Goal: Information Seeking & Learning: Find specific fact

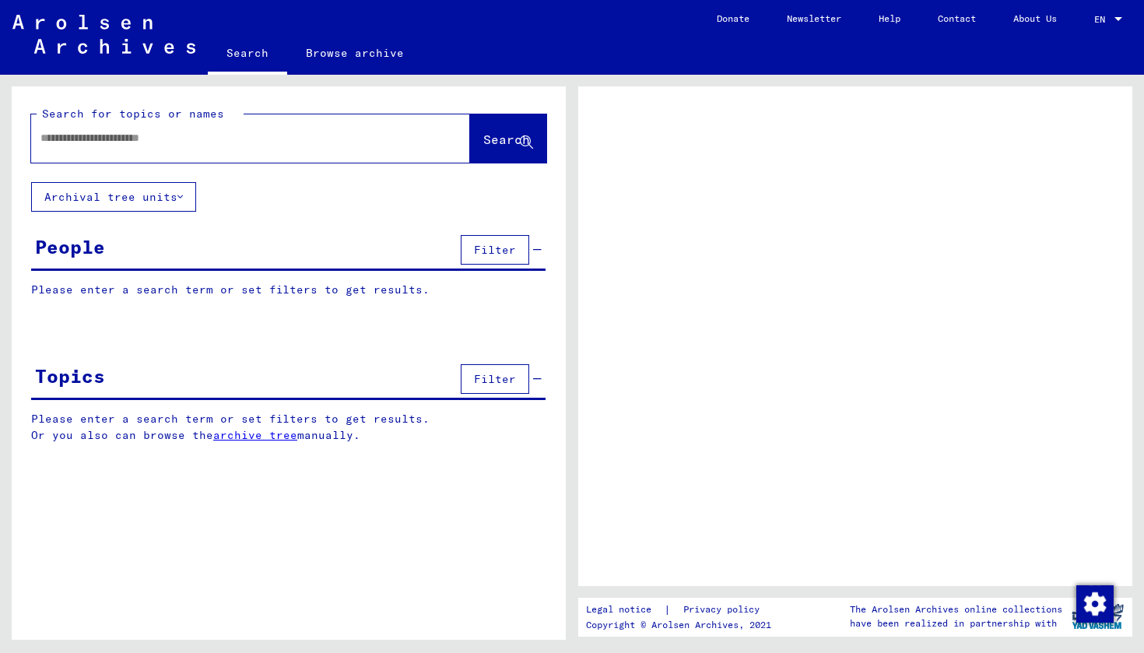
click at [297, 146] on div at bounding box center [231, 138] width 401 height 35
click at [190, 141] on input "text" at bounding box center [236, 138] width 392 height 16
type input "*******"
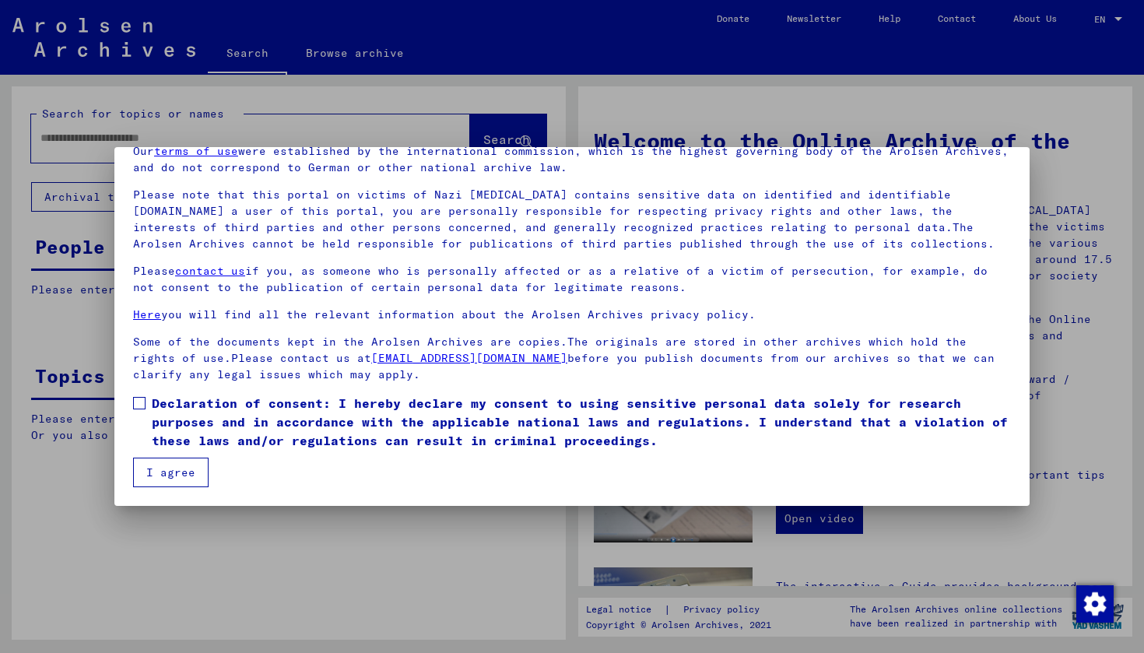
scroll to position [74, 0]
click at [135, 409] on label "Declaration of consent: I hereby declare my consent to using sensitive personal…" at bounding box center [572, 422] width 878 height 56
click at [167, 468] on button "I agree" at bounding box center [170, 472] width 75 height 30
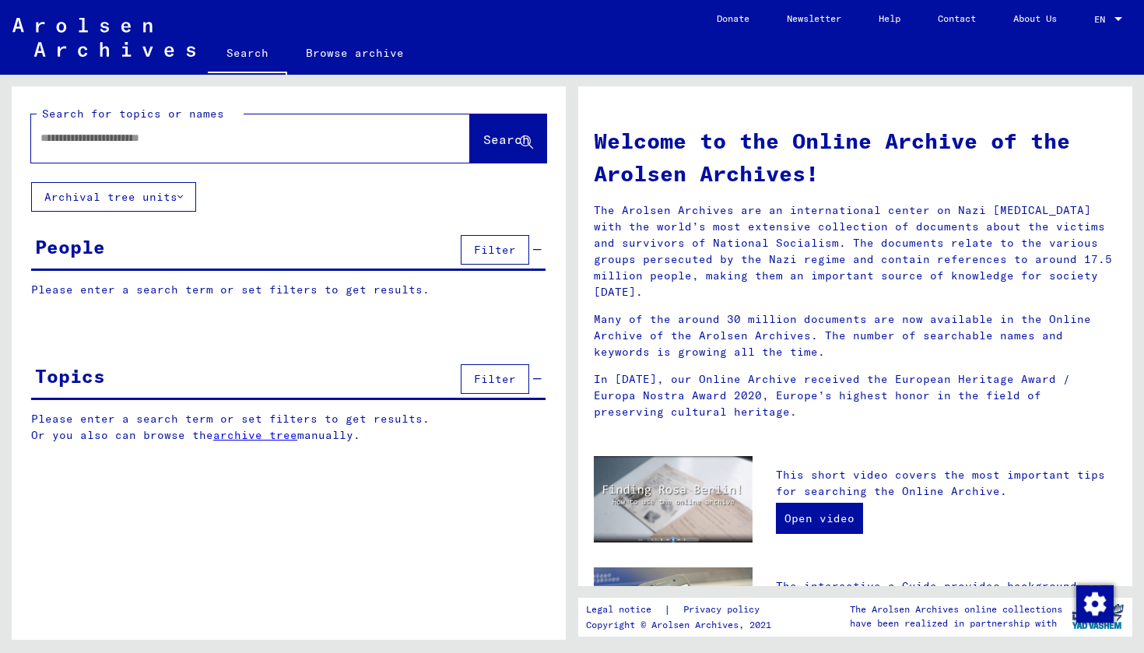
click at [216, 130] on input "text" at bounding box center [231, 138] width 383 height 16
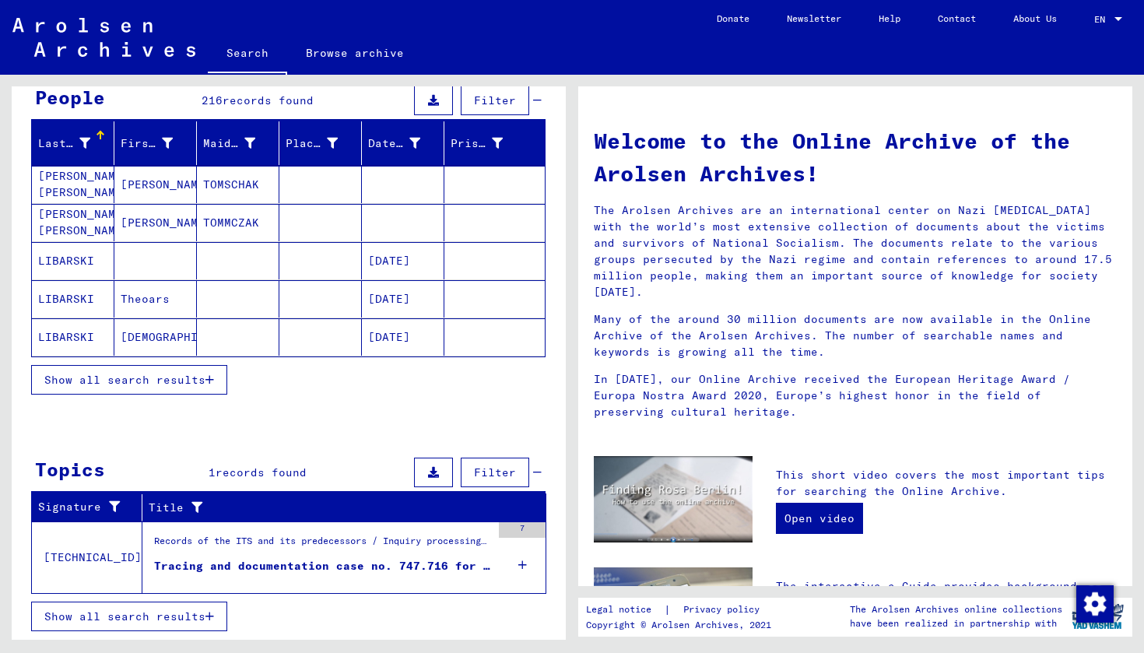
scroll to position [149, 0]
click at [193, 571] on div "Tracing and documentation case no. 747.716 for [PERSON_NAME] born [DEMOGRAPHIC_…" at bounding box center [322, 566] width 337 height 16
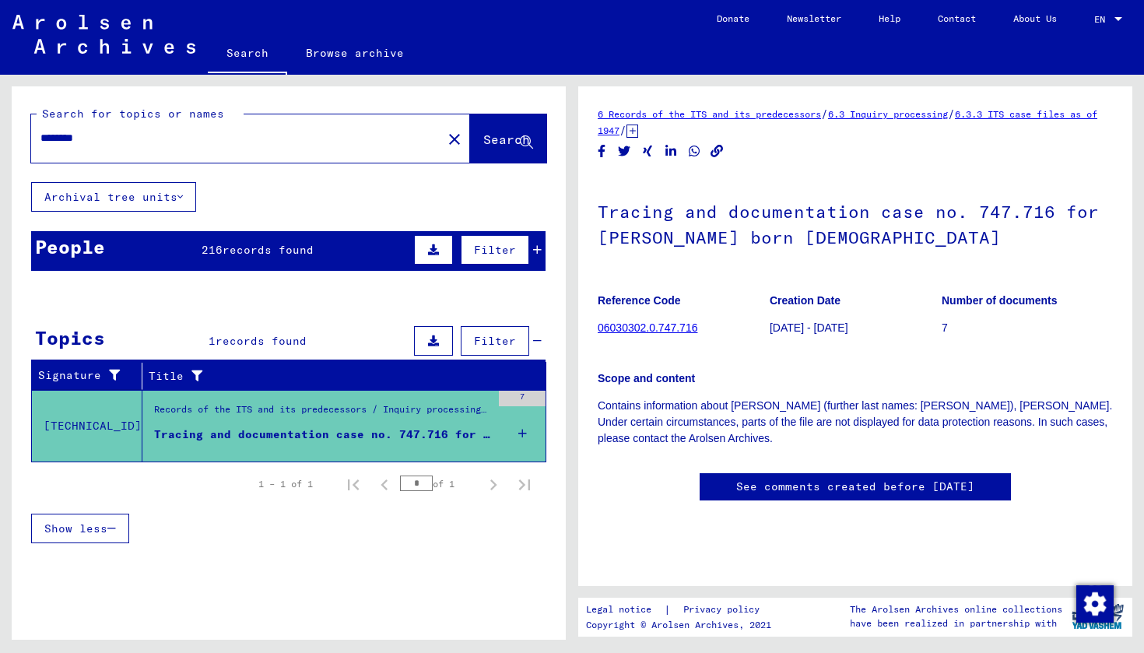
click at [163, 195] on button "Archival tree units" at bounding box center [113, 197] width 165 height 30
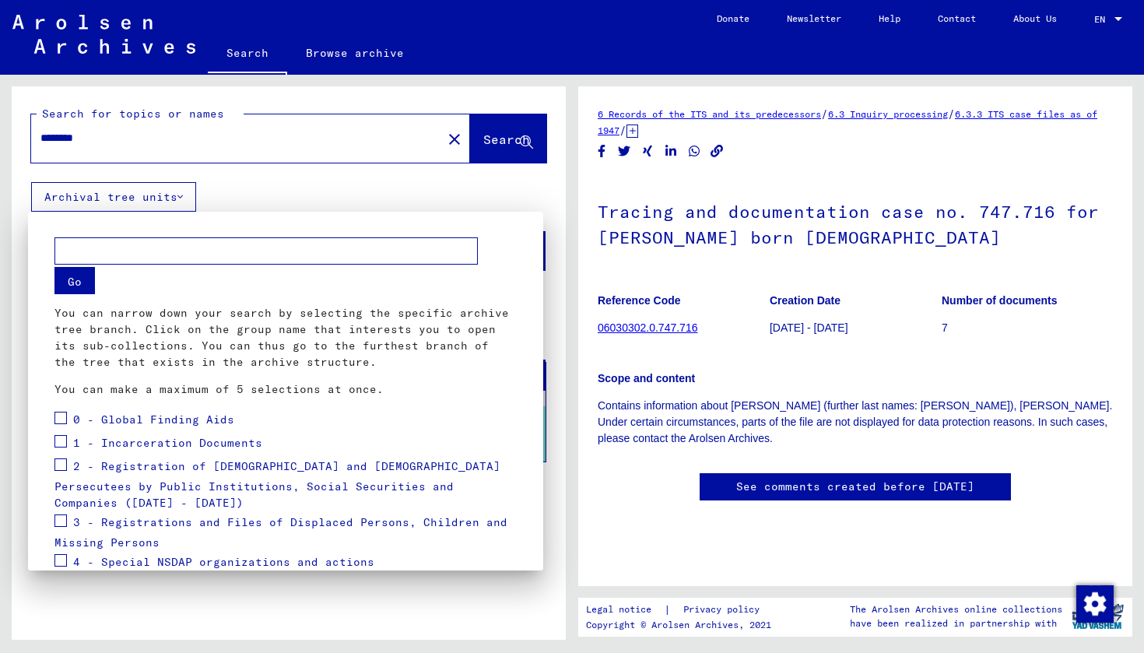
click at [321, 189] on div at bounding box center [572, 326] width 1144 height 653
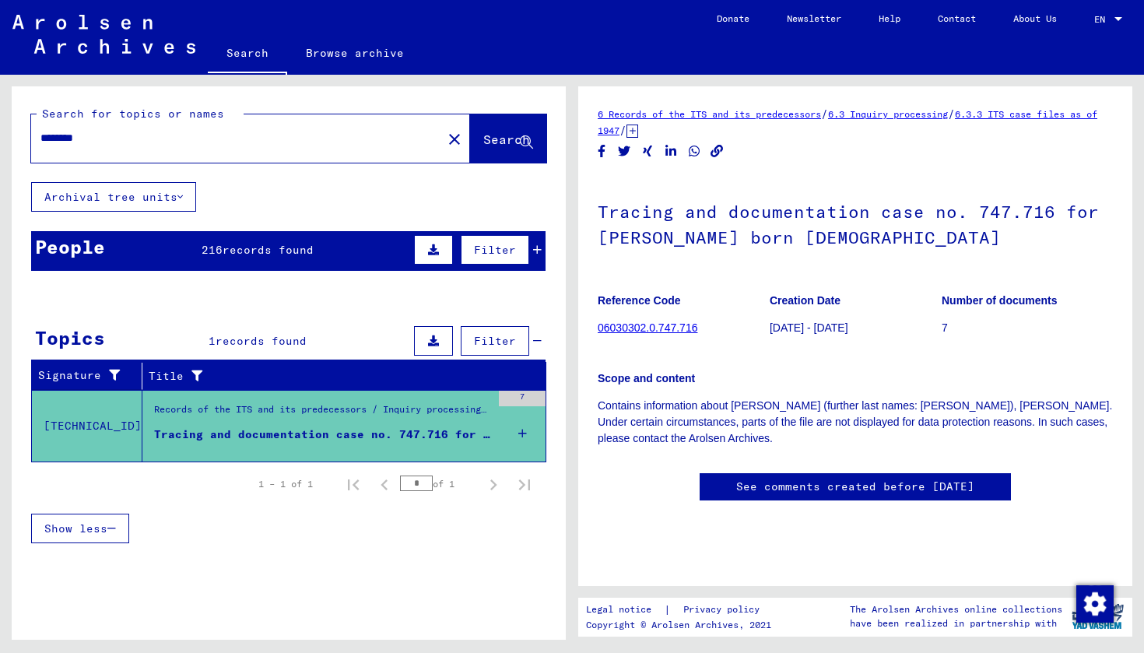
click at [156, 141] on input "********" at bounding box center [236, 138] width 392 height 16
drag, startPoint x: 156, startPoint y: 142, endPoint x: 1, endPoint y: 141, distance: 154.8
click at [1, 141] on div "Search for topics or names ******** close Search Archival tree units People 216…" at bounding box center [286, 357] width 572 height 565
type input "*********"
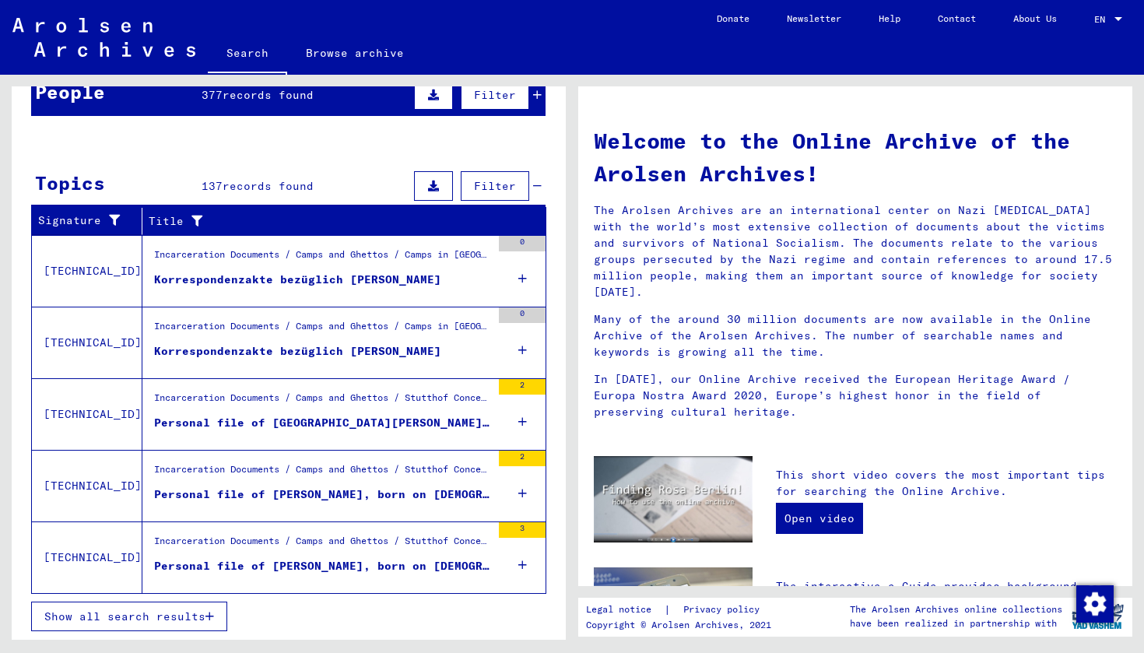
click at [295, 491] on div "Personal file of [PERSON_NAME], born on [DEMOGRAPHIC_DATA], born in [GEOGRAPHIC…" at bounding box center [322, 494] width 337 height 16
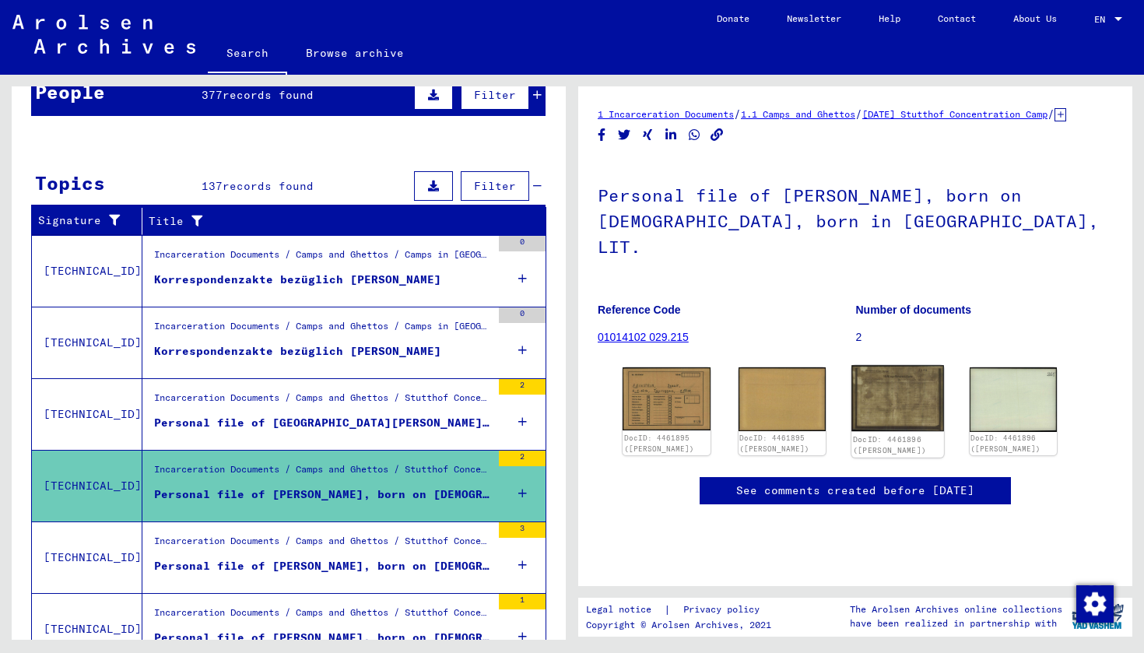
click at [874, 398] on img at bounding box center [897, 398] width 92 height 66
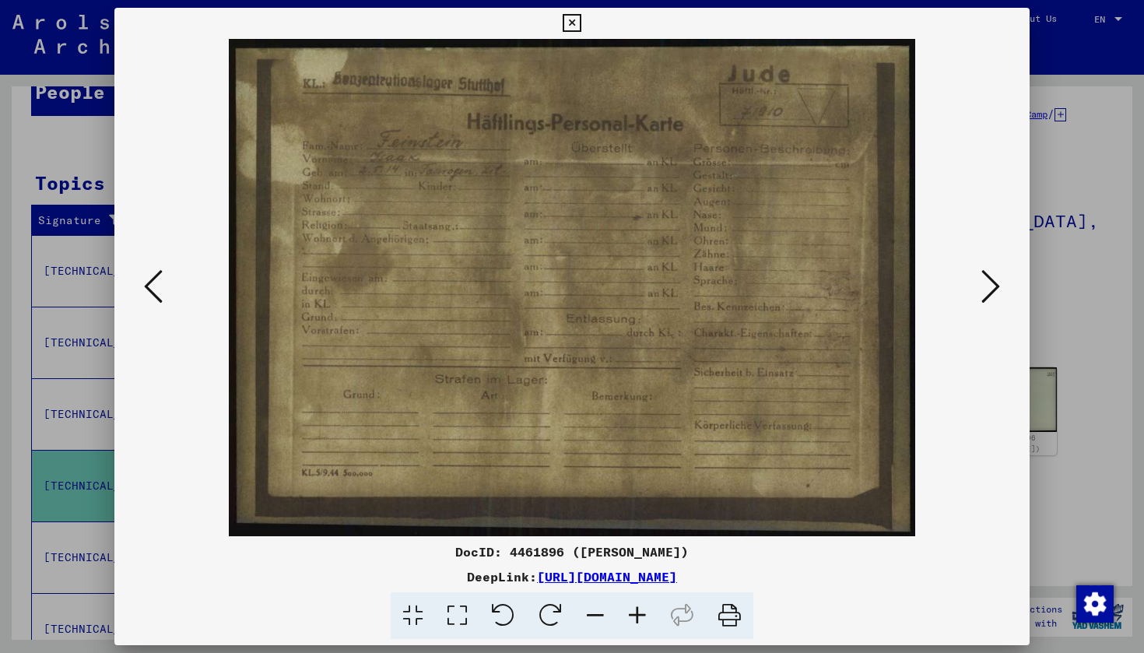
click at [580, 26] on icon at bounding box center [572, 23] width 18 height 19
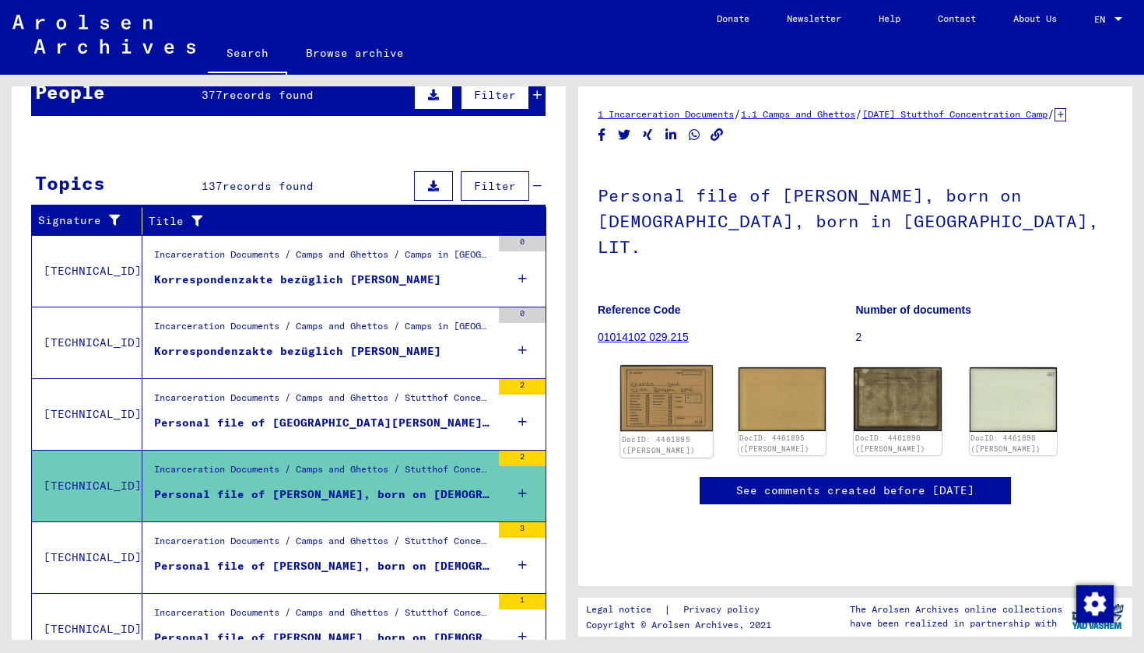
click at [685, 394] on img at bounding box center [666, 398] width 92 height 66
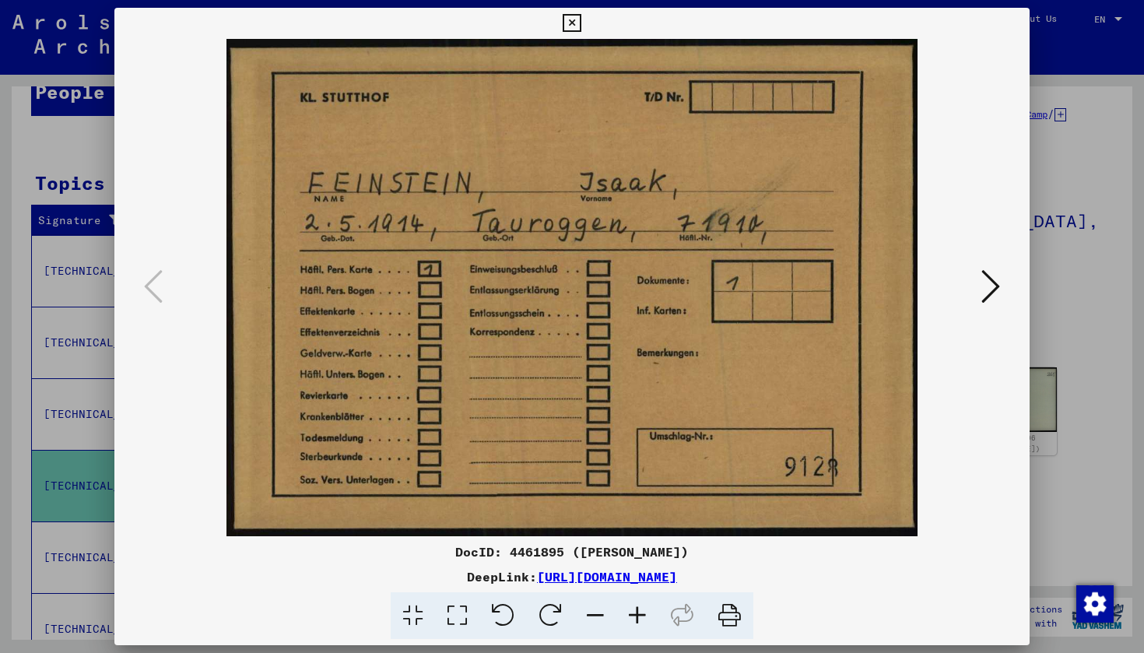
click at [580, 23] on icon at bounding box center [572, 23] width 18 height 19
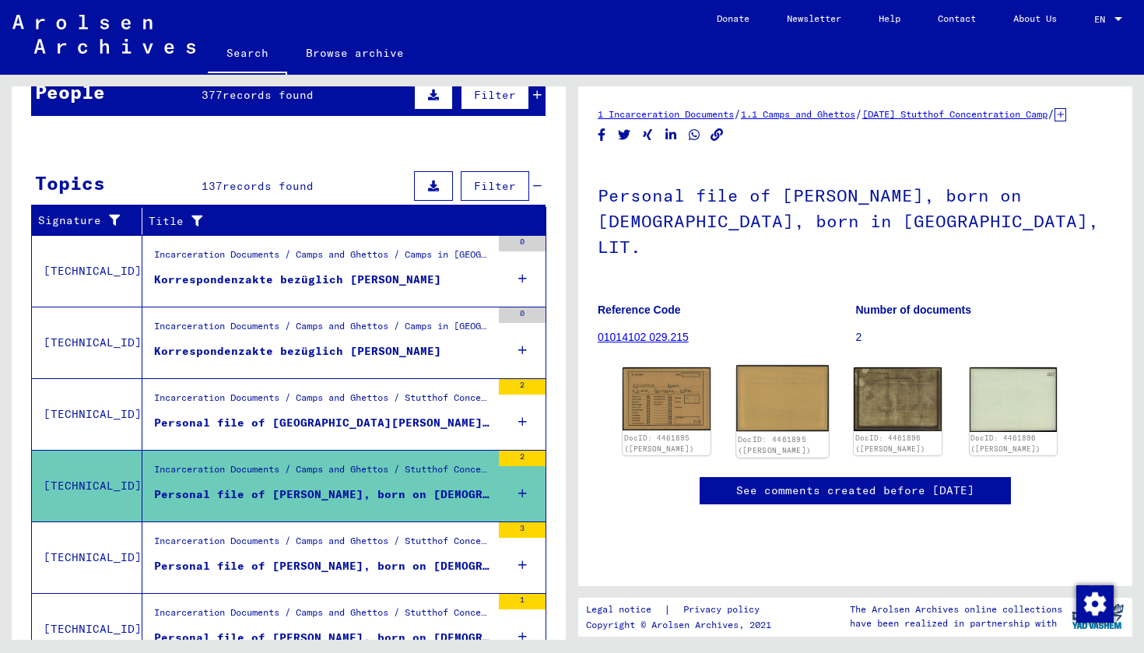
click at [798, 415] on img at bounding box center [782, 398] width 92 height 66
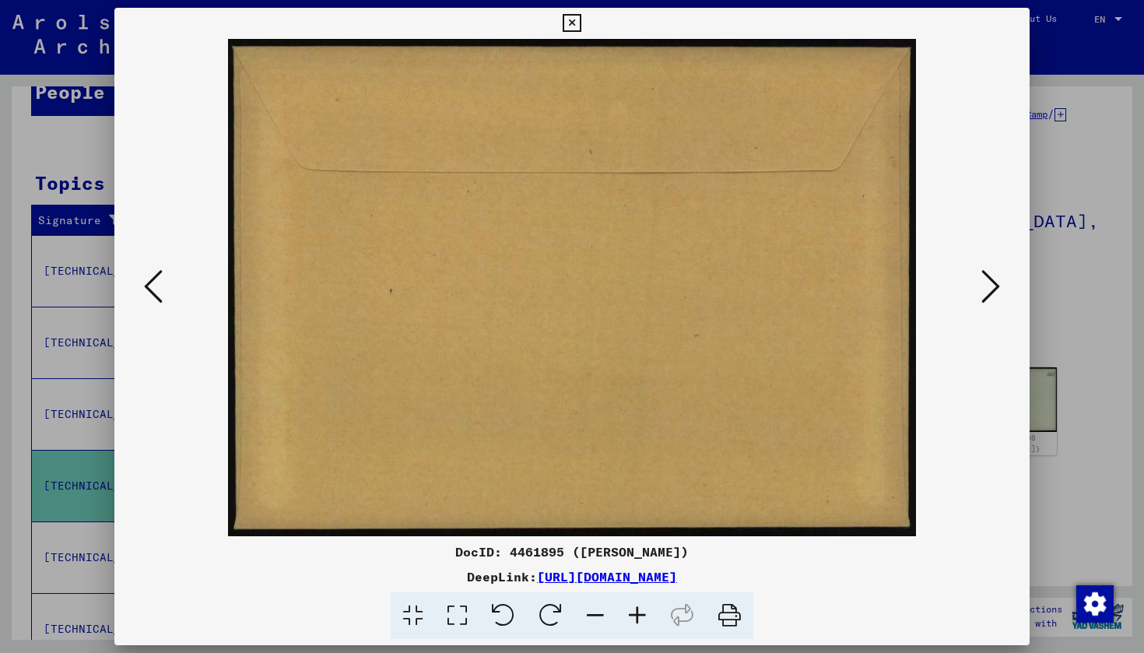
click at [993, 288] on icon at bounding box center [990, 286] width 19 height 37
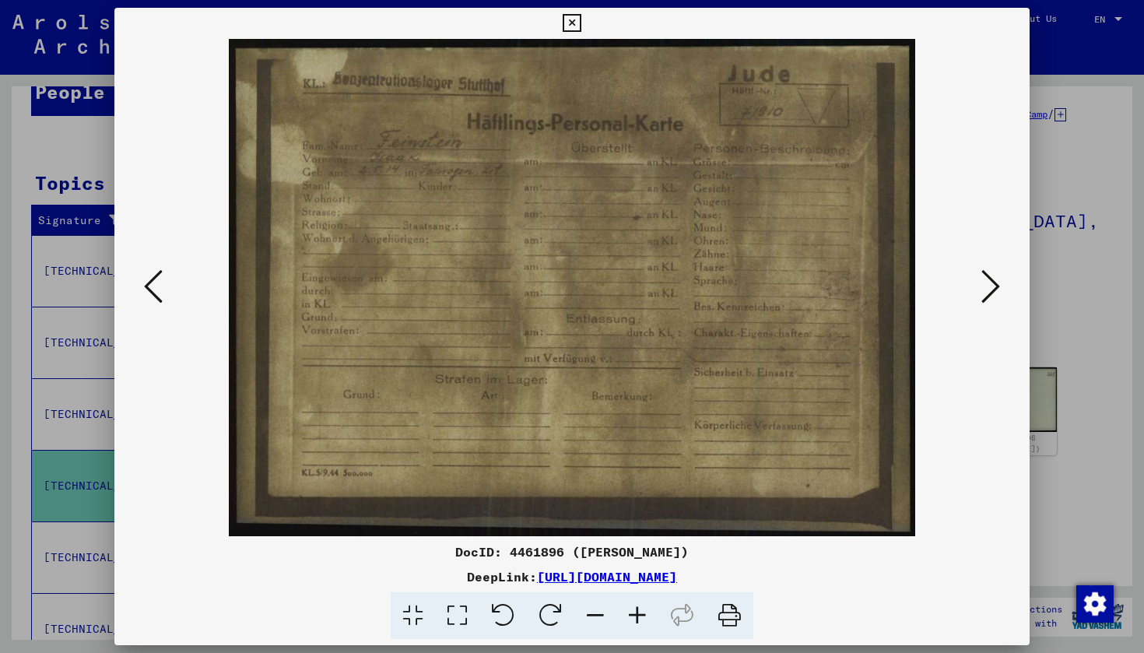
click at [993, 287] on icon at bounding box center [990, 286] width 19 height 37
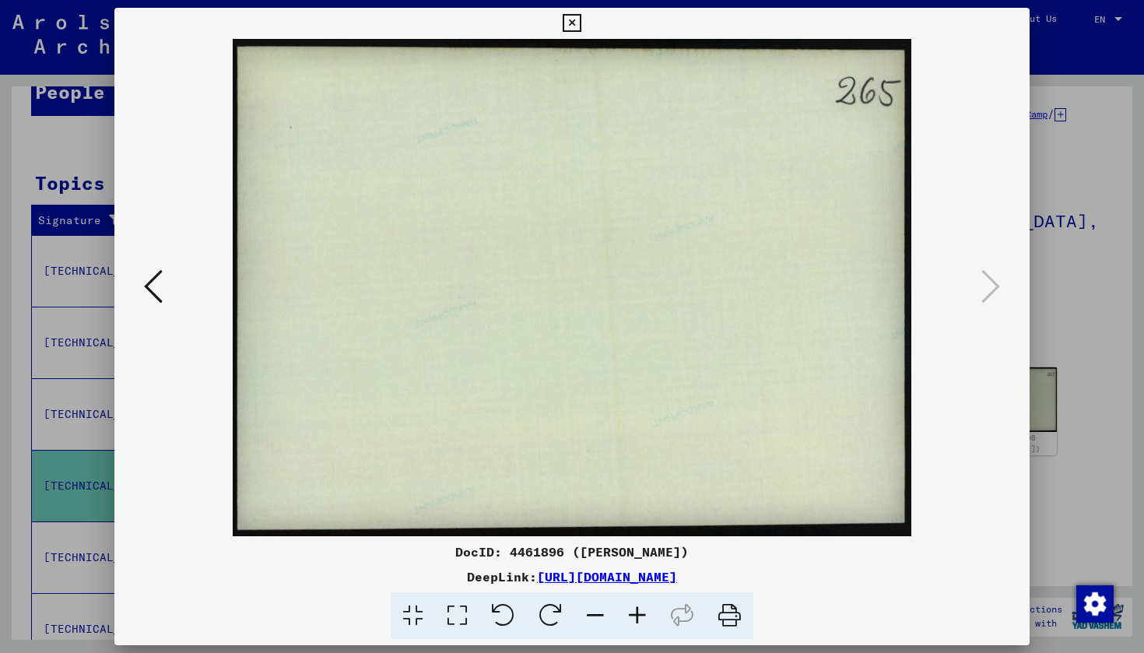
click at [155, 276] on icon at bounding box center [153, 286] width 19 height 37
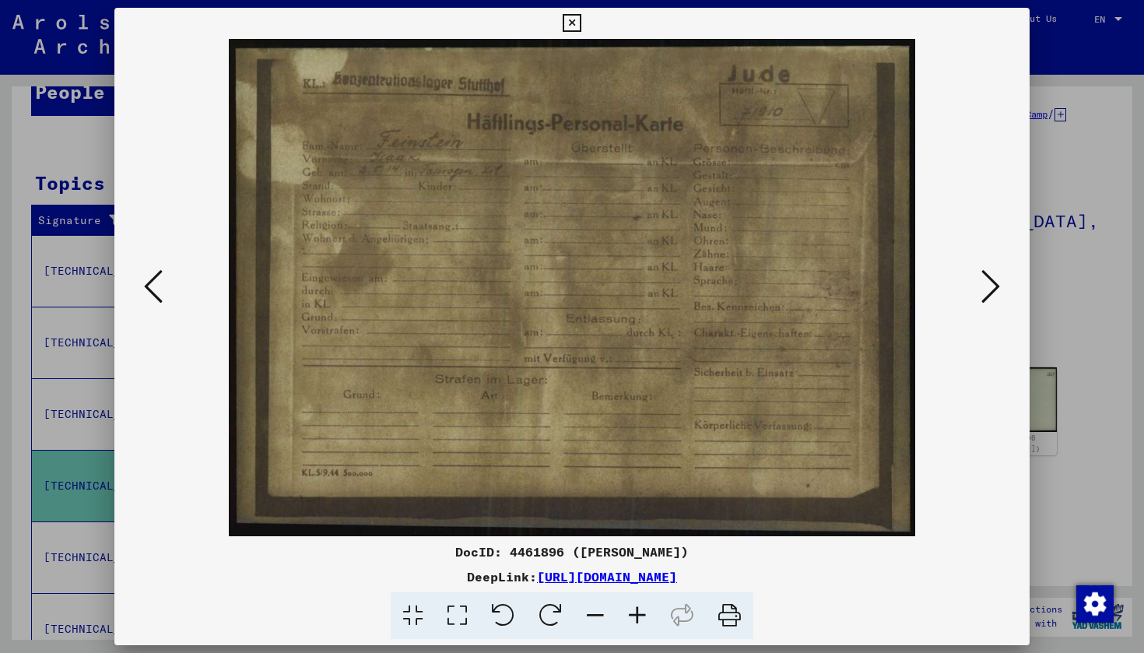
click at [580, 21] on icon at bounding box center [572, 23] width 18 height 19
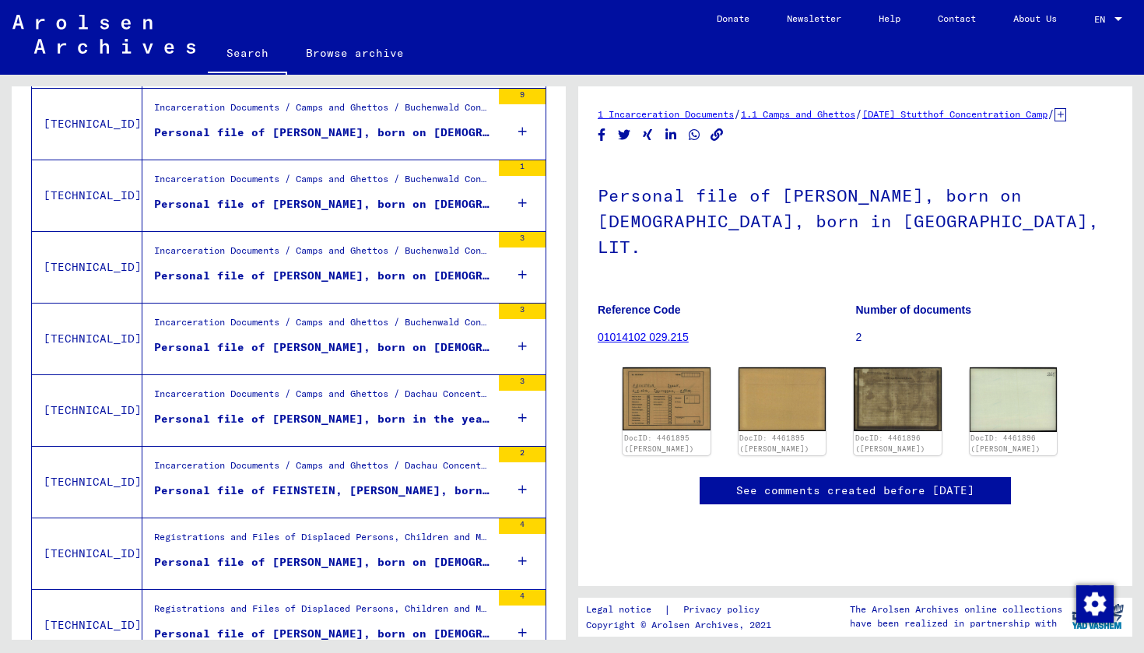
scroll to position [1092, 0]
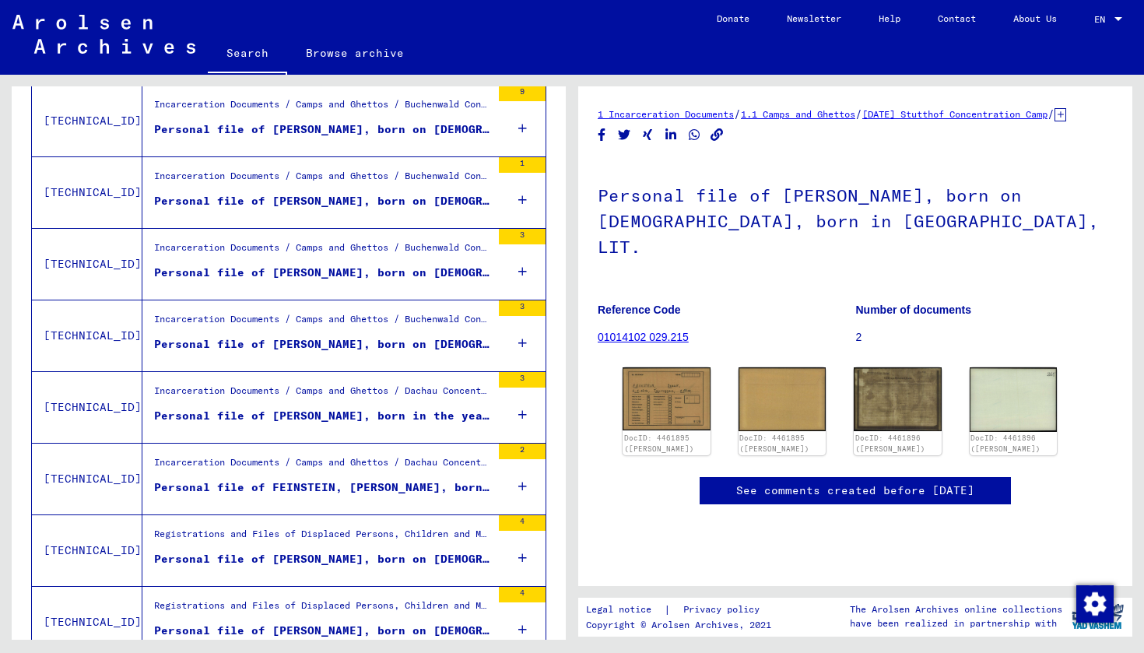
click at [274, 414] on div "Personal file of [PERSON_NAME], born in the year [DATE]" at bounding box center [322, 416] width 337 height 16
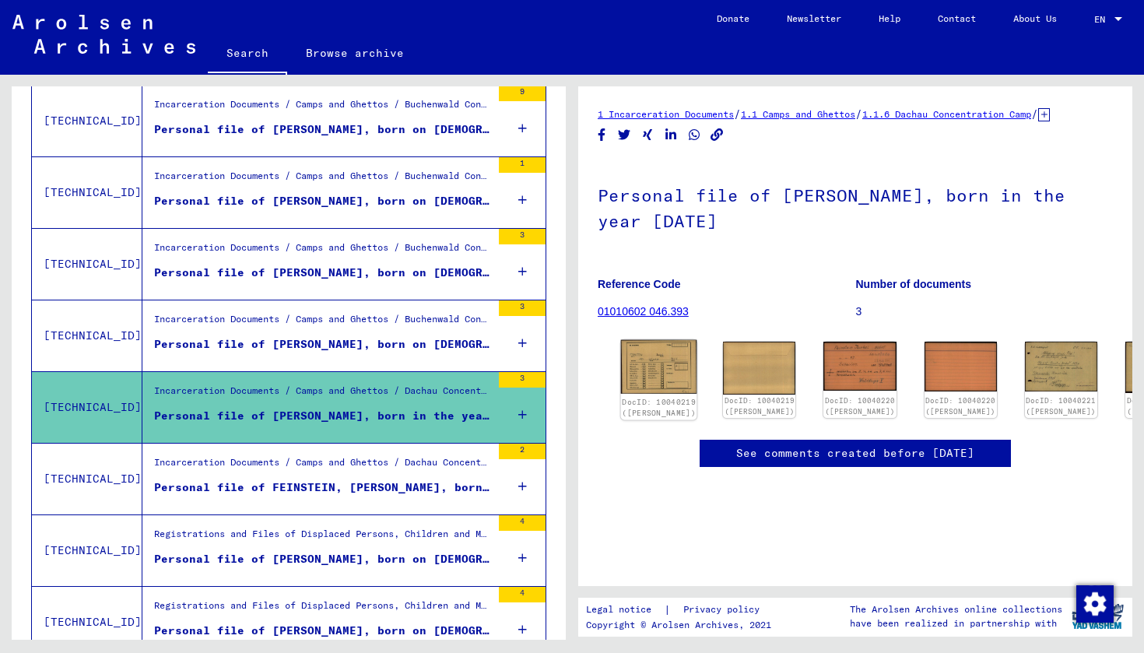
click at [651, 382] on img at bounding box center [659, 367] width 76 height 54
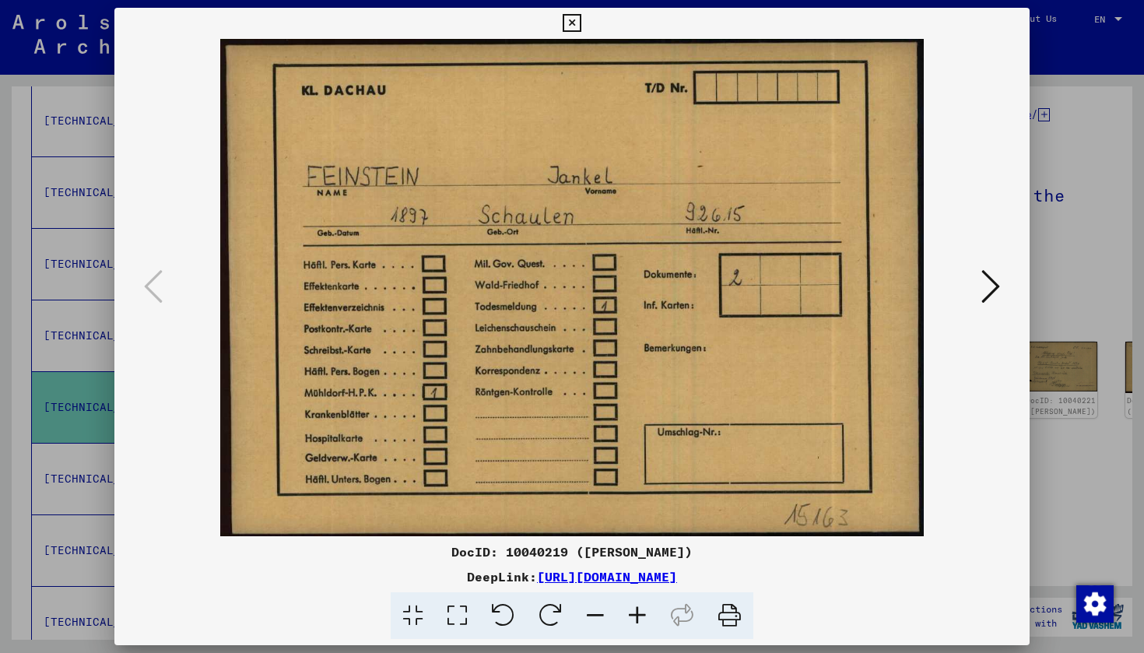
click at [990, 293] on icon at bounding box center [990, 286] width 19 height 37
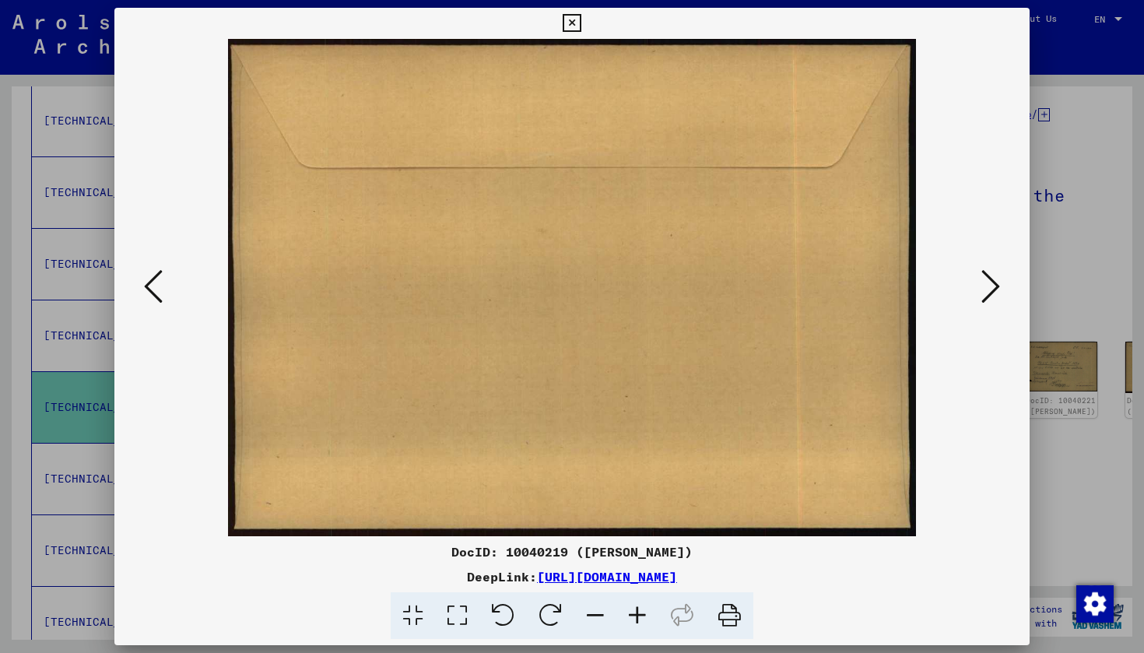
click at [990, 293] on icon at bounding box center [990, 286] width 19 height 37
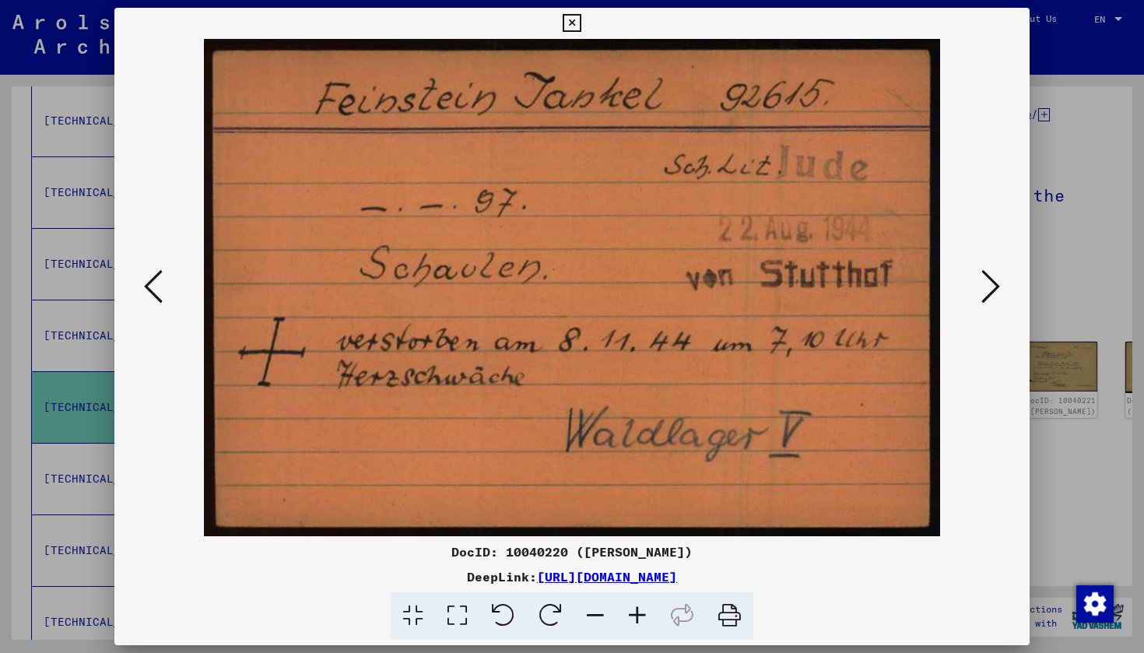
click at [990, 293] on icon at bounding box center [990, 286] width 19 height 37
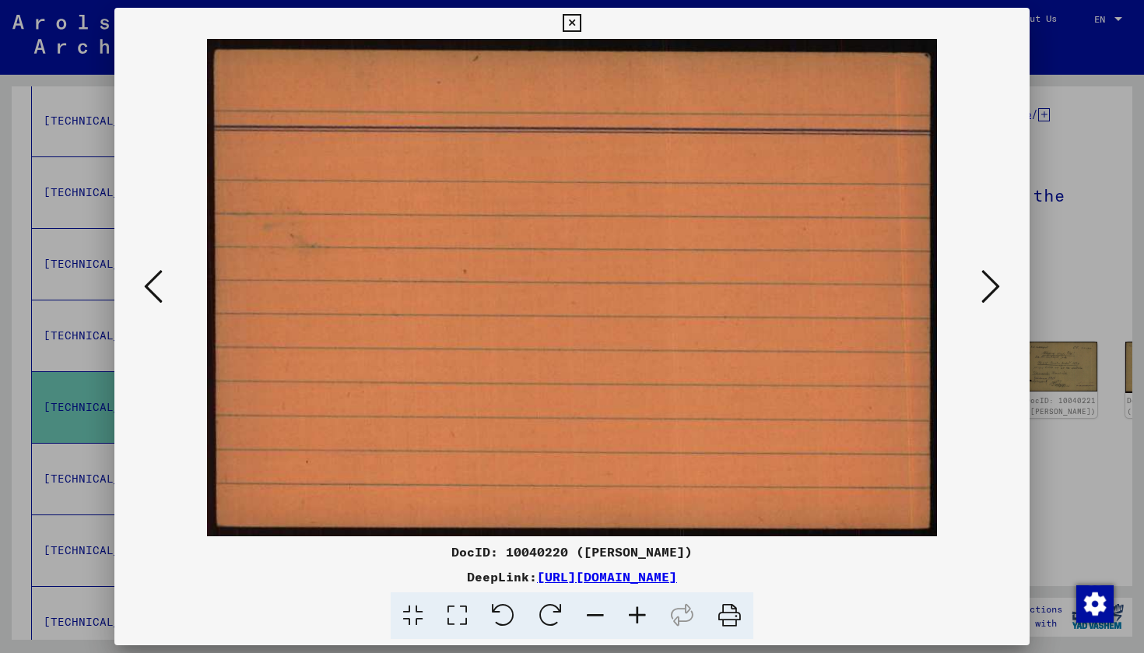
click at [990, 293] on icon at bounding box center [990, 286] width 19 height 37
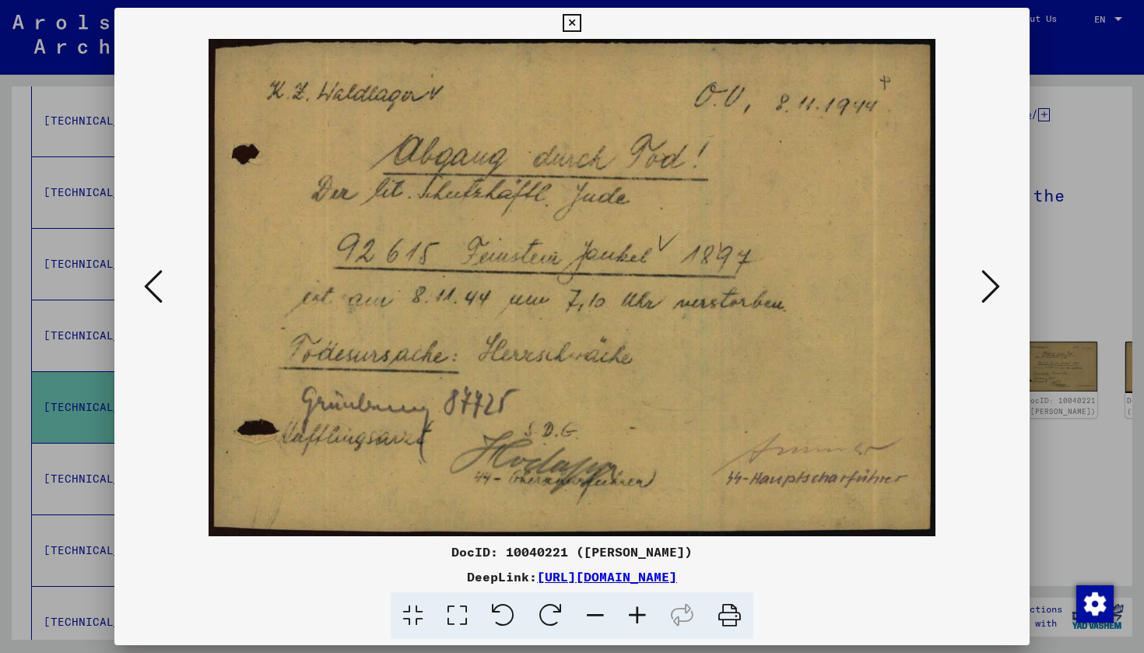
click at [990, 293] on icon at bounding box center [990, 286] width 19 height 37
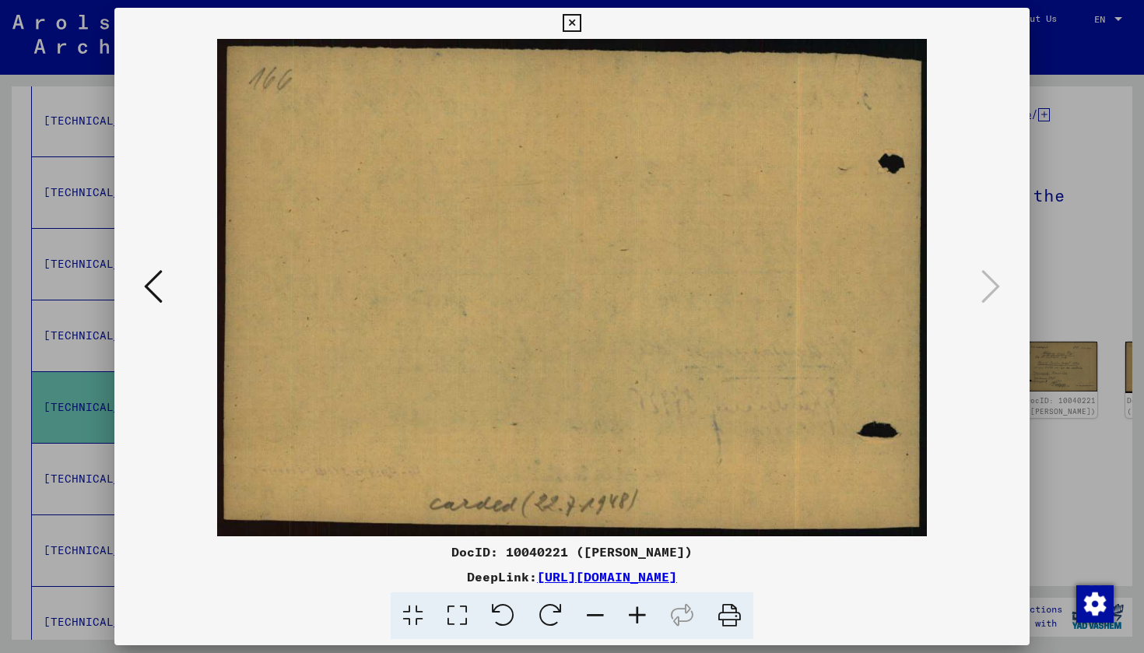
click at [149, 292] on icon at bounding box center [153, 286] width 19 height 37
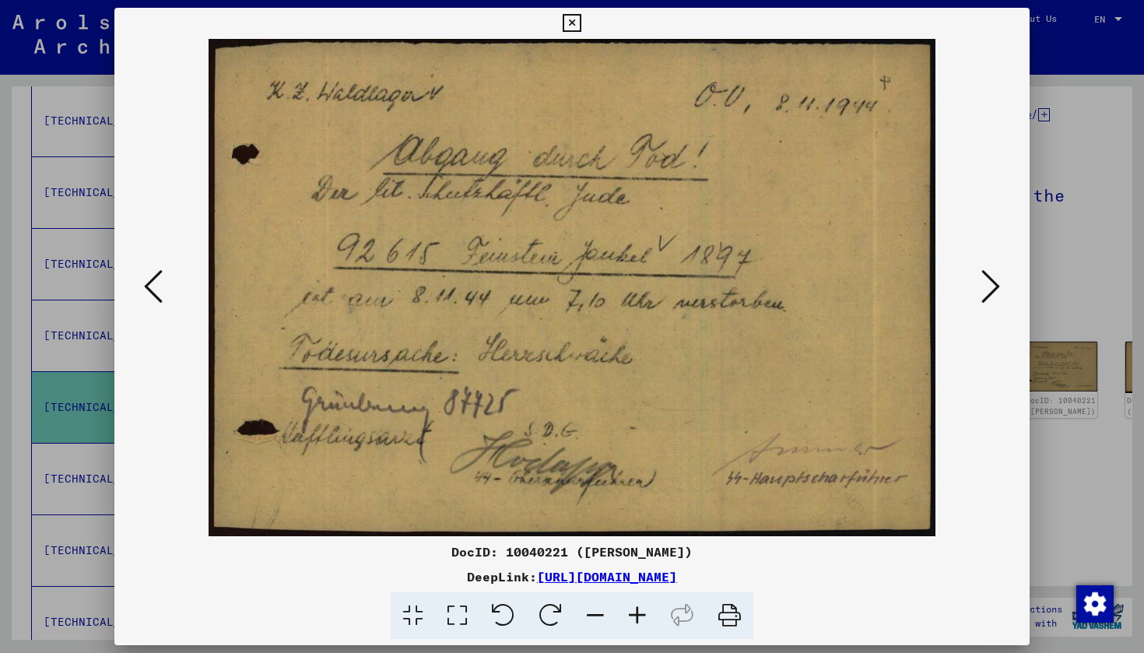
click at [989, 282] on icon at bounding box center [990, 286] width 19 height 37
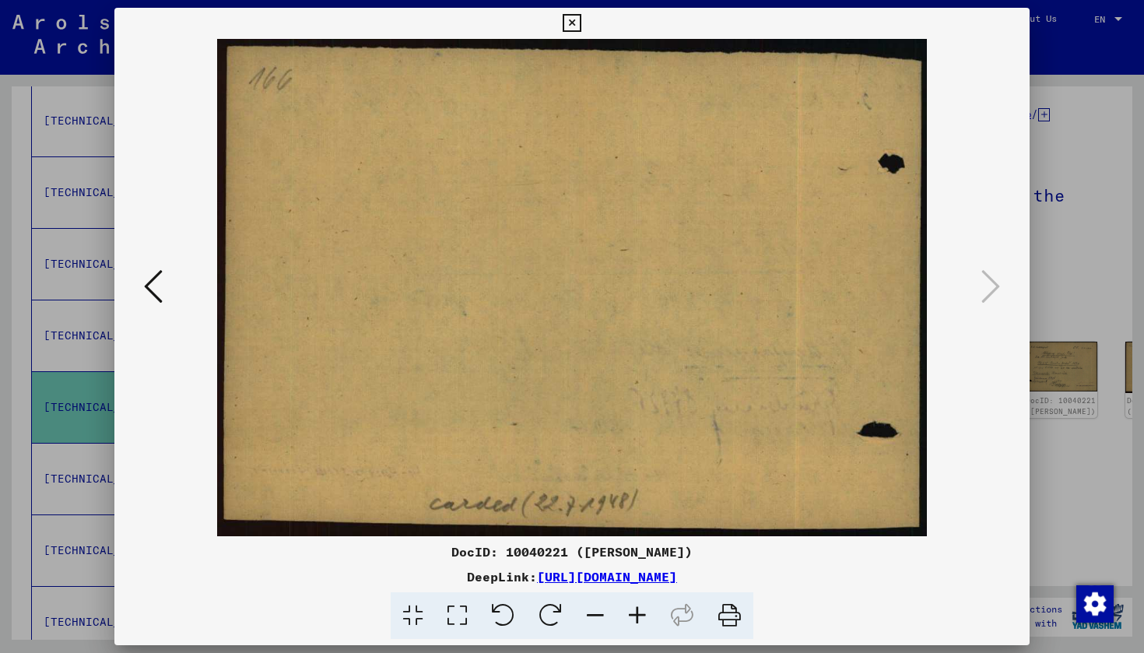
click at [580, 24] on icon at bounding box center [572, 23] width 18 height 19
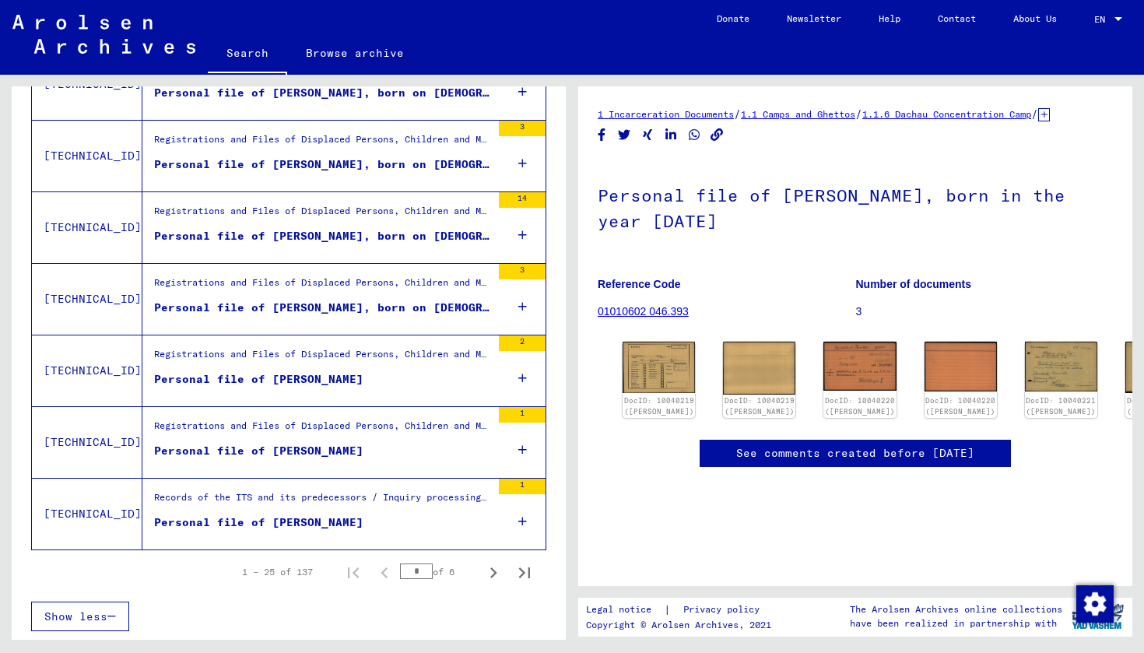
scroll to position [1630, 0]
click at [494, 581] on icon "Next page" at bounding box center [493, 573] width 22 height 22
type input "*"
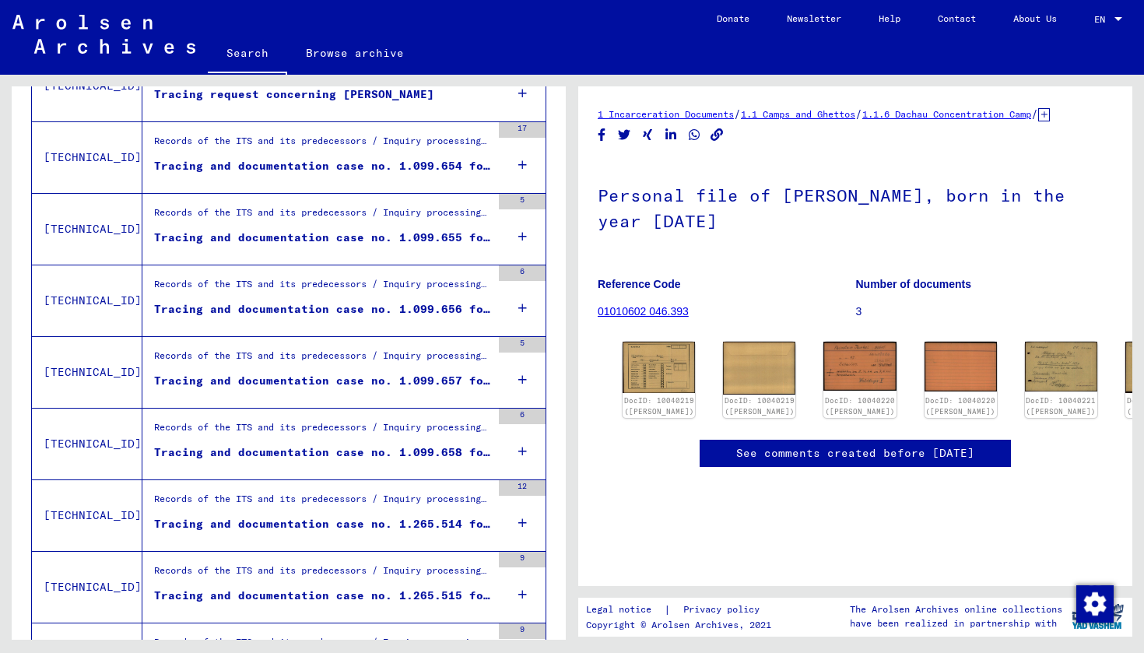
scroll to position [983, 0]
click at [337, 235] on div "Tracing and documentation case no. 1.099.655 for [PERSON_NAME] born [DEMOGRAPHI…" at bounding box center [322, 239] width 337 height 16
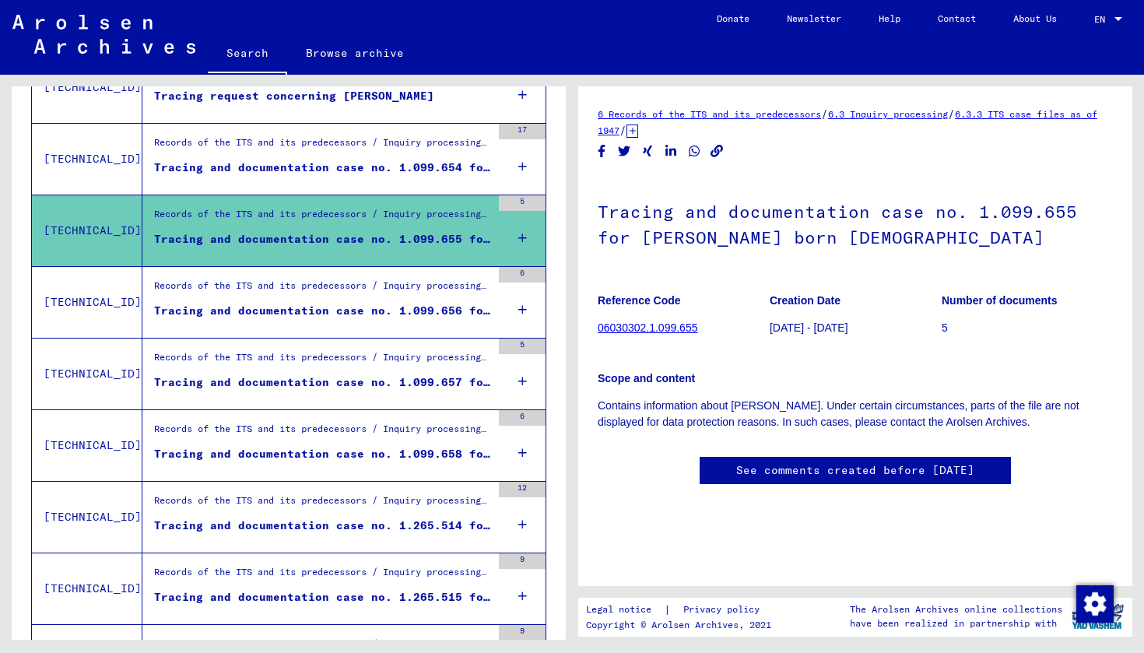
scroll to position [11, 0]
click at [658, 321] on link "06030302.1.099.655" at bounding box center [648, 327] width 100 height 12
click at [962, 307] on figure "Number of documents 5" at bounding box center [1026, 317] width 171 height 70
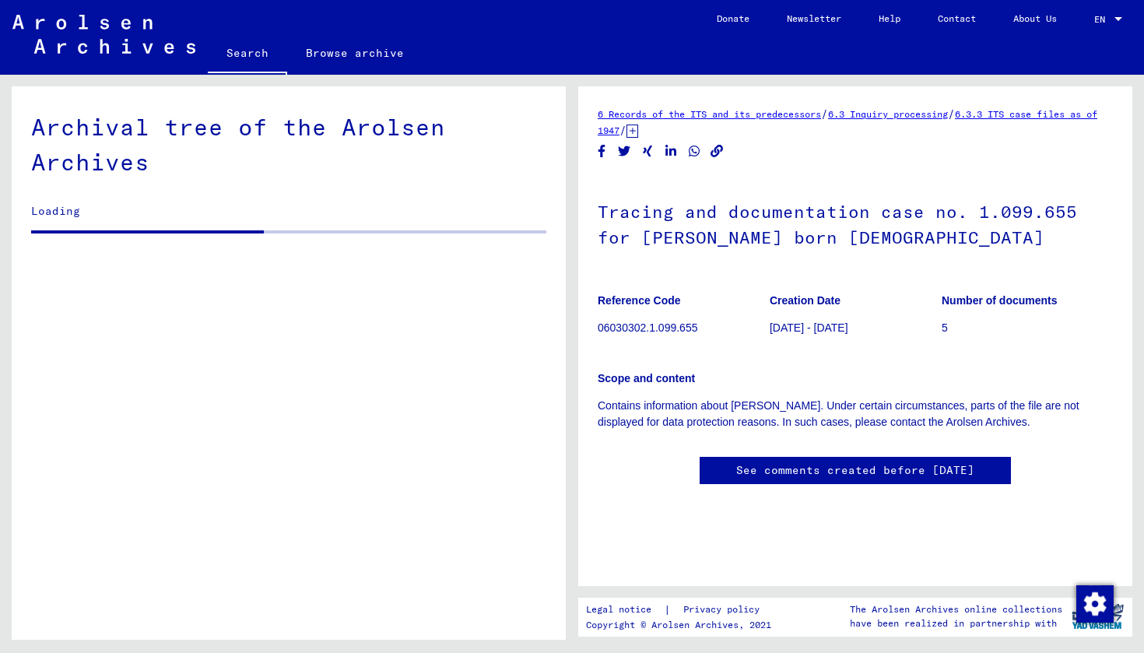
scroll to position [23554, 0]
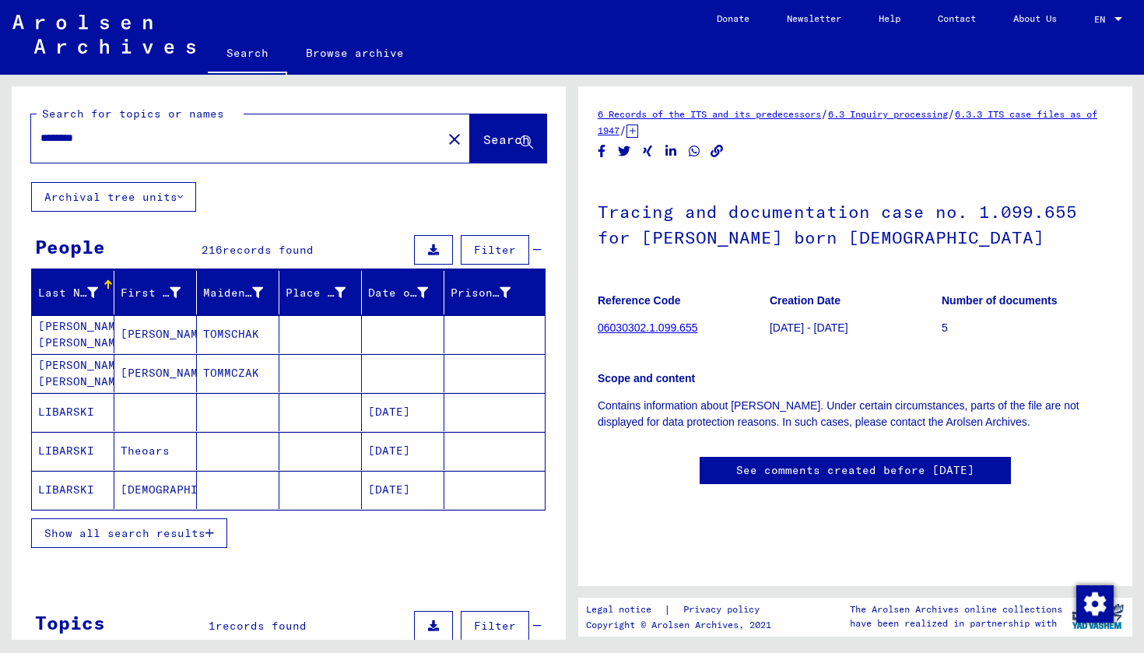
drag, startPoint x: 151, startPoint y: 142, endPoint x: 1, endPoint y: 134, distance: 150.4
click at [1, 134] on div "Search for topics or names ******** close Search Archival tree units People 216…" at bounding box center [286, 357] width 572 height 565
type input "*********"
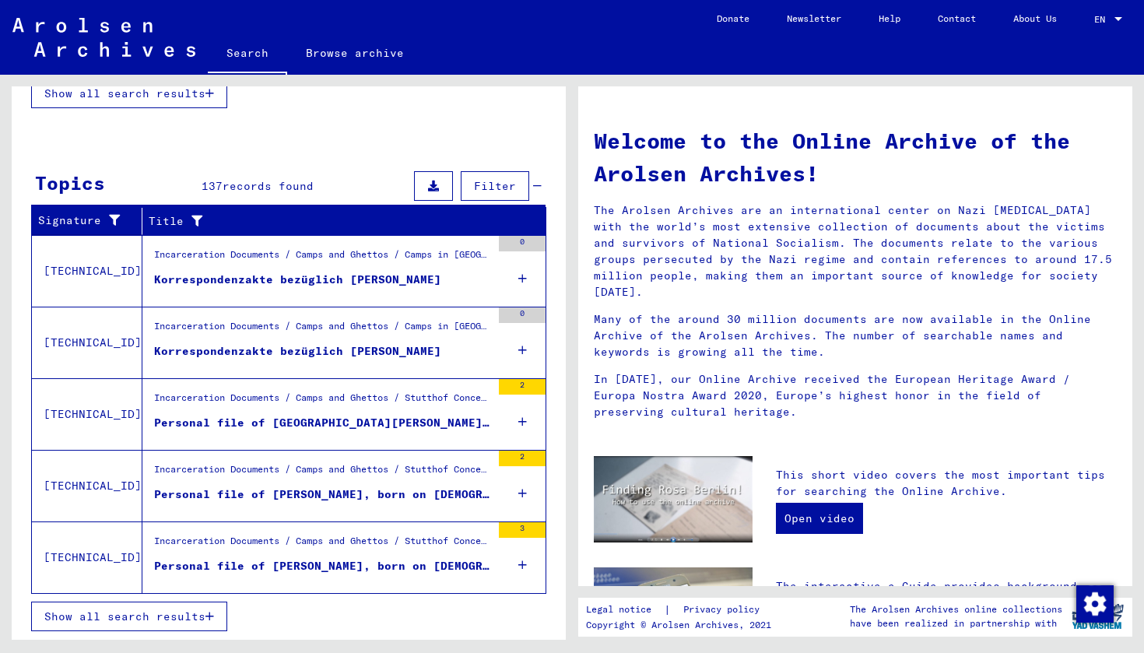
scroll to position [436, 0]
click at [166, 622] on span "Show all search results" at bounding box center [124, 616] width 161 height 14
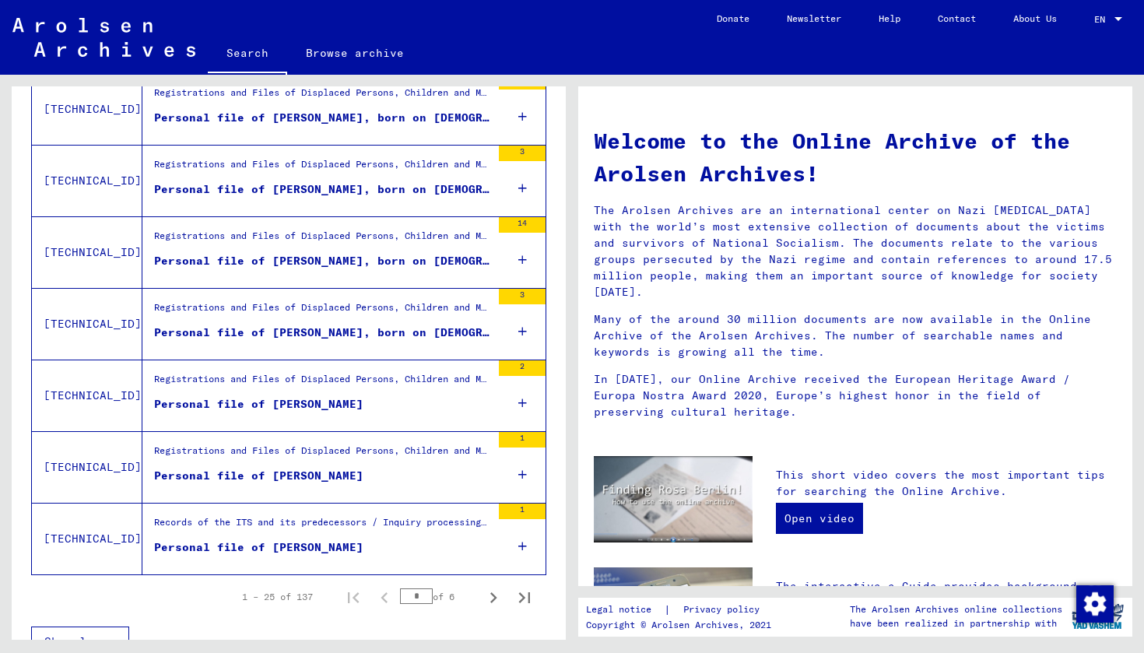
scroll to position [1616, 0]
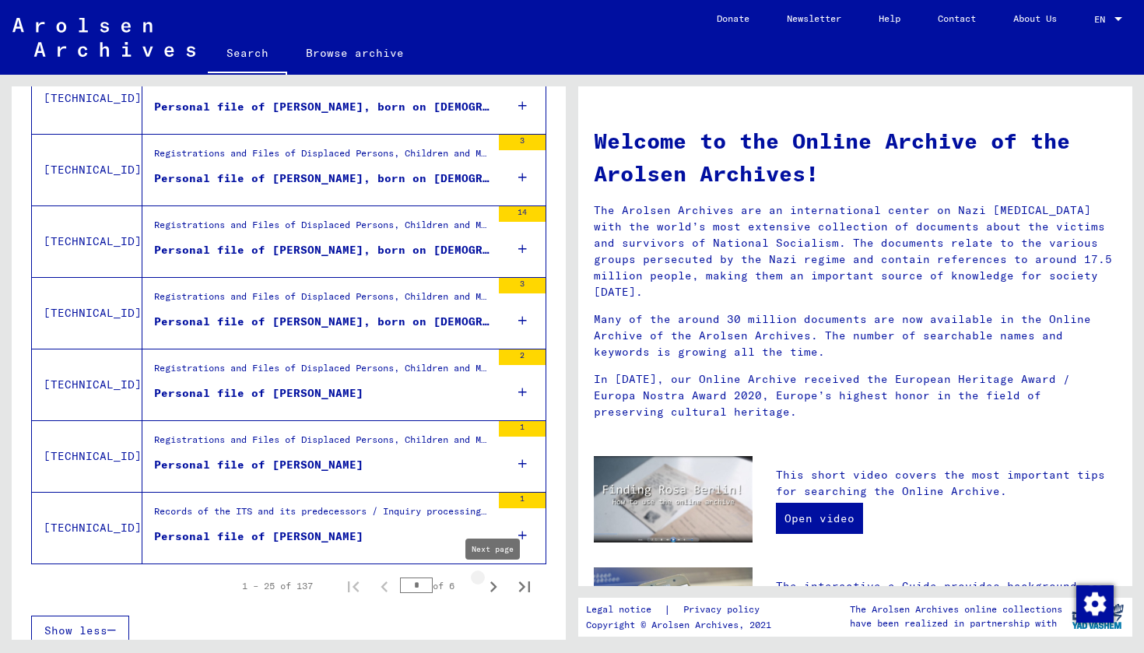
click at [492, 585] on icon "Next page" at bounding box center [493, 587] width 22 height 22
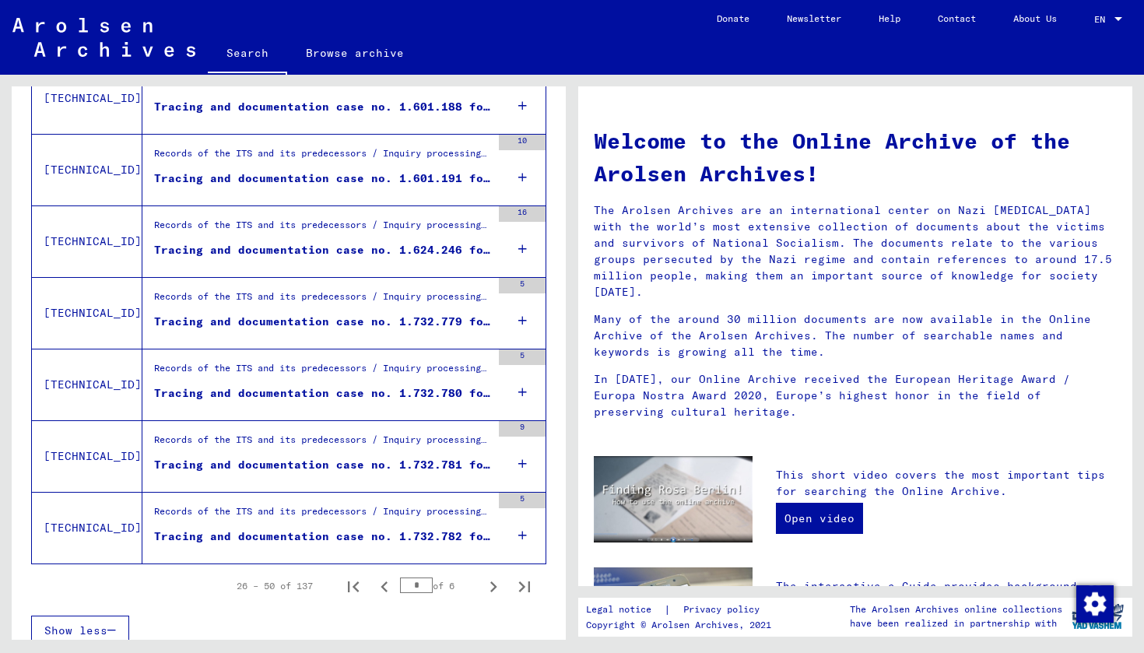
click at [492, 585] on icon "Next page" at bounding box center [493, 587] width 22 height 22
type input "*"
click at [444, 539] on div "Tracing and documentation case no. 85.441 for [PERSON_NAME] born [DEMOGRAPHIC_D…" at bounding box center [322, 536] width 337 height 16
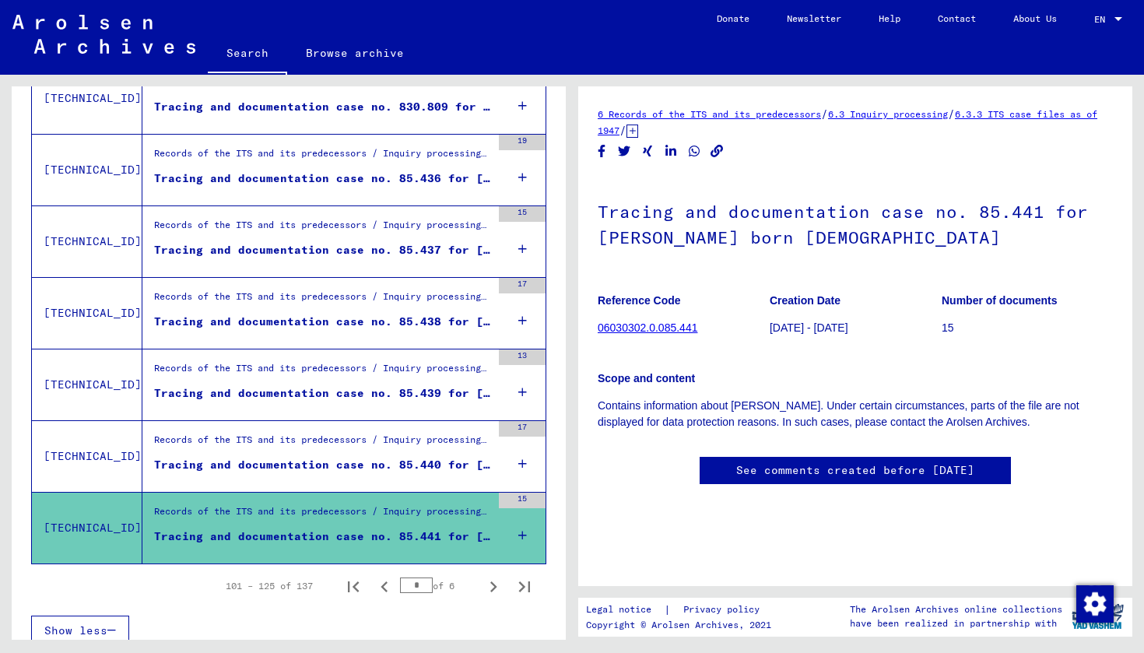
click at [683, 121] on div "6 Records of the ITS and its predecessors / 6.3 Inquiry processing / 6.3.3 ITS …" at bounding box center [855, 122] width 515 height 33
click at [678, 115] on link "6 Records of the ITS and its predecessors" at bounding box center [709, 114] width 223 height 12
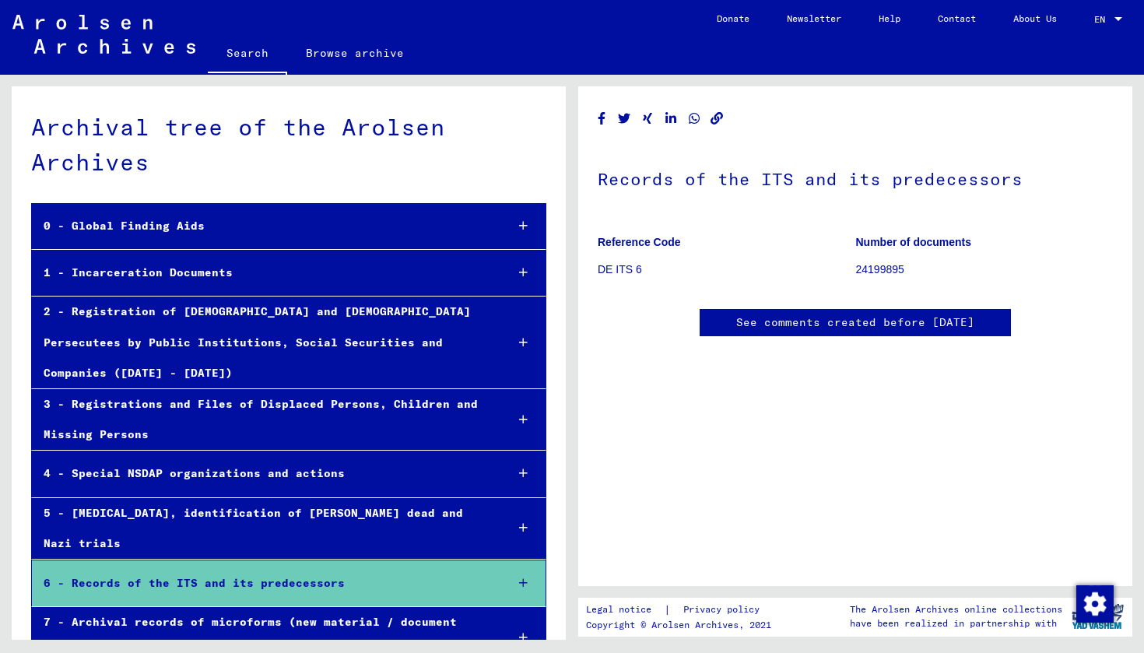
drag, startPoint x: 1111, startPoint y: 5, endPoint x: 952, endPoint y: 131, distance: 203.3
click at [952, 131] on div "Records of the ITS and its predecessors Reference Code DE ITS 6 Number of docum…" at bounding box center [855, 237] width 515 height 262
